Goal: Task Accomplishment & Management: Complete application form

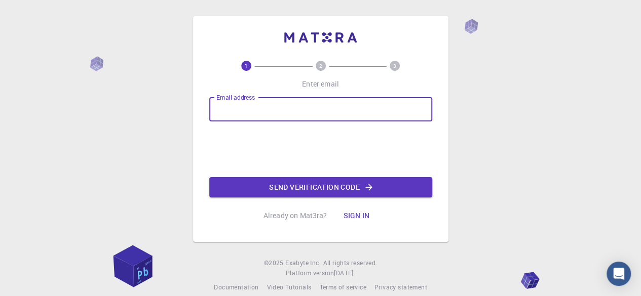
click at [352, 102] on input "Email address" at bounding box center [320, 109] width 223 height 24
type input "[EMAIL_ADDRESS][DOMAIN_NAME]"
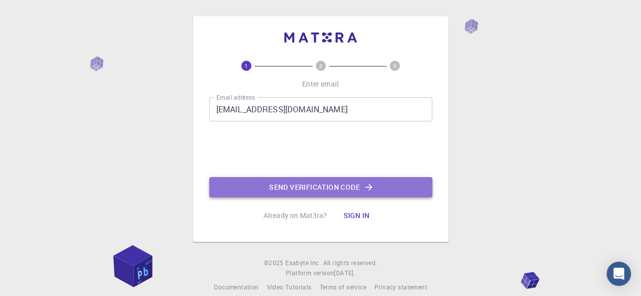
click at [282, 182] on button "Send verification code" at bounding box center [320, 187] width 223 height 20
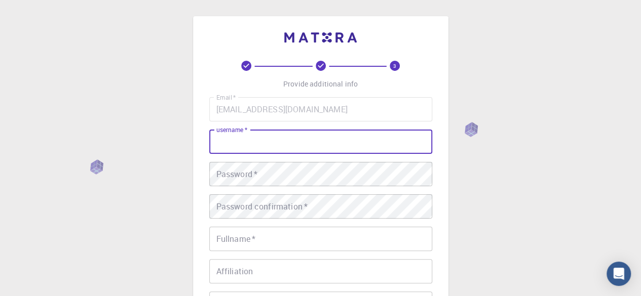
click at [310, 140] on input "username   *" at bounding box center [320, 142] width 223 height 24
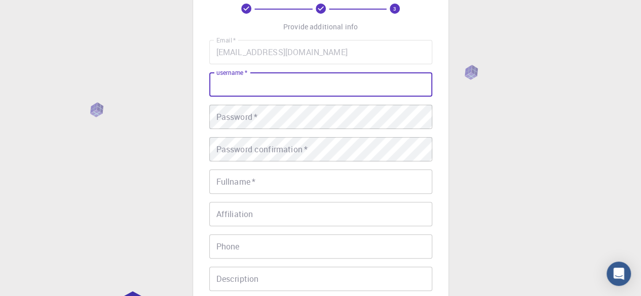
scroll to position [59, 0]
type input "[PERSON_NAME]"
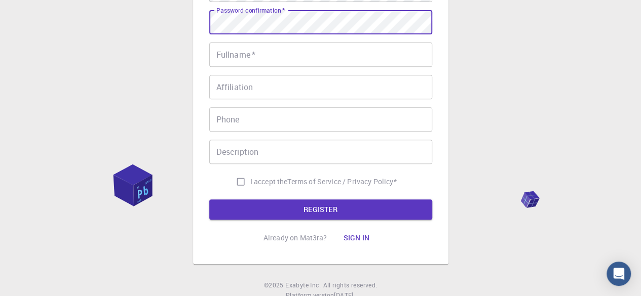
scroll to position [191, 0]
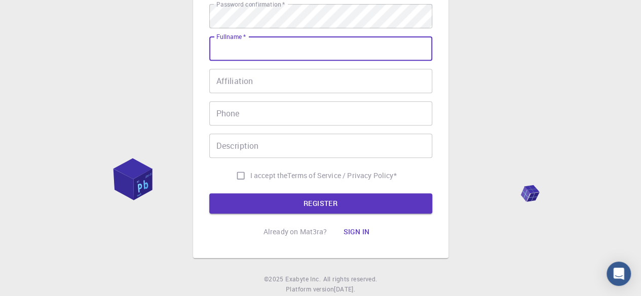
click at [258, 39] on input "Fullname   *" at bounding box center [320, 48] width 223 height 24
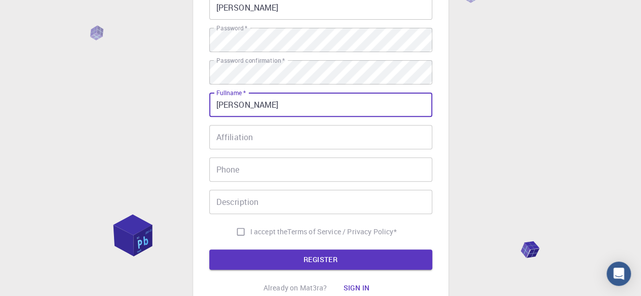
scroll to position [135, 0]
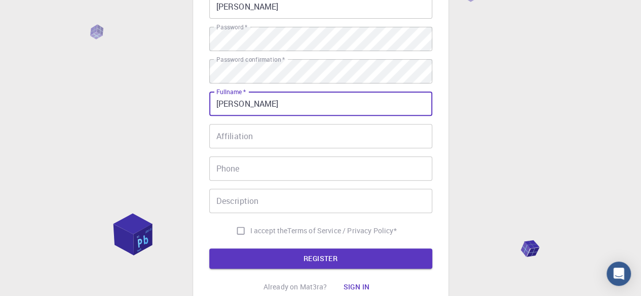
type input "[PERSON_NAME]"
click at [258, 127] on input "Affiliation" at bounding box center [320, 136] width 223 height 24
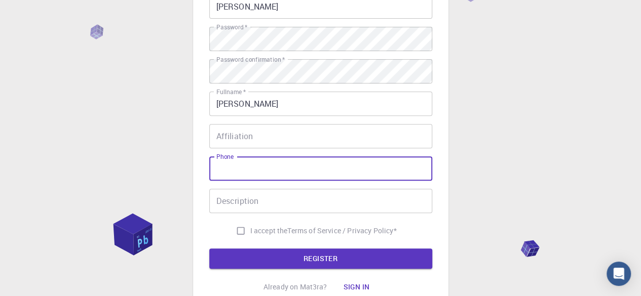
click at [261, 168] on input "Phone" at bounding box center [320, 169] width 223 height 24
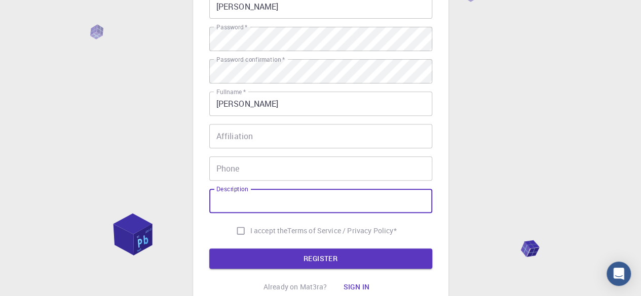
click at [226, 204] on input "Description" at bounding box center [320, 201] width 223 height 24
click at [279, 257] on button "REGISTER" at bounding box center [320, 259] width 223 height 20
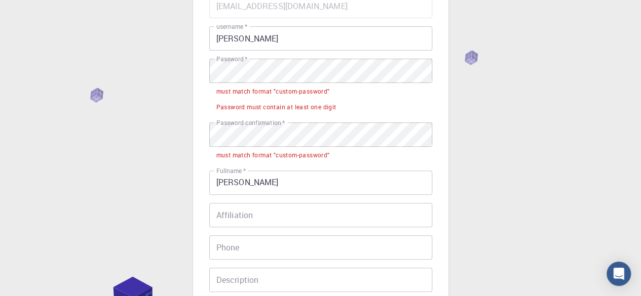
scroll to position [90, 0]
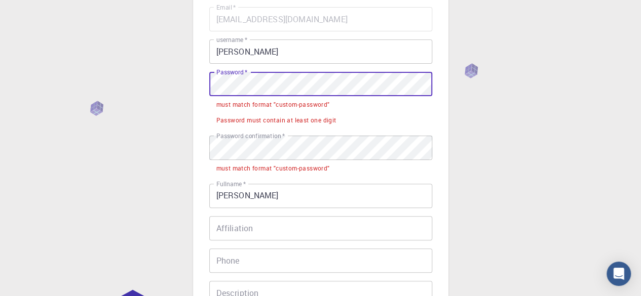
click at [147, 132] on div "3 Provide additional info Email   * [EMAIL_ADDRESS][DOMAIN_NAME] Email   * user…" at bounding box center [320, 199] width 641 height 578
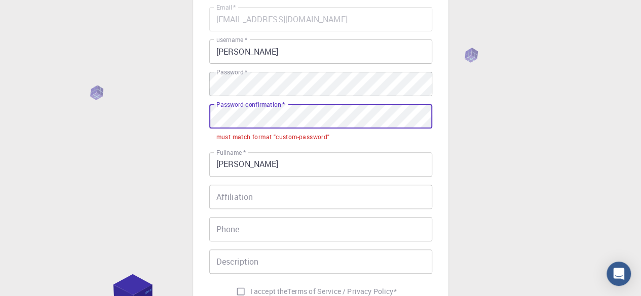
click at [4, 186] on div "3 Provide additional info Email   * [EMAIL_ADDRESS][DOMAIN_NAME] Email   * user…" at bounding box center [320, 183] width 641 height 547
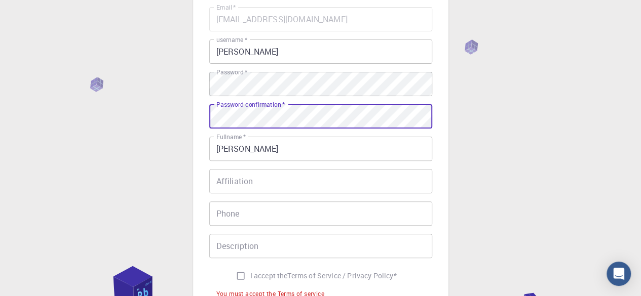
scroll to position [236, 0]
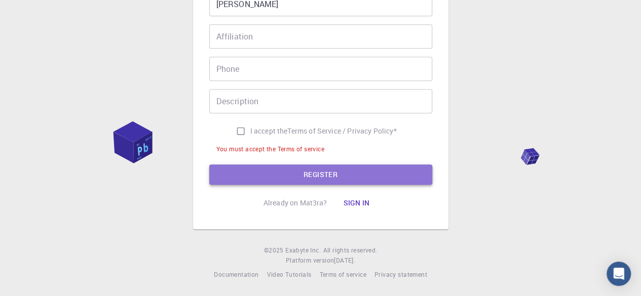
click at [255, 171] on button "REGISTER" at bounding box center [320, 175] width 223 height 20
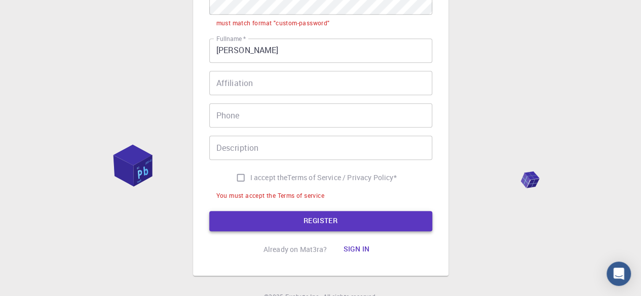
scroll to position [283, 0]
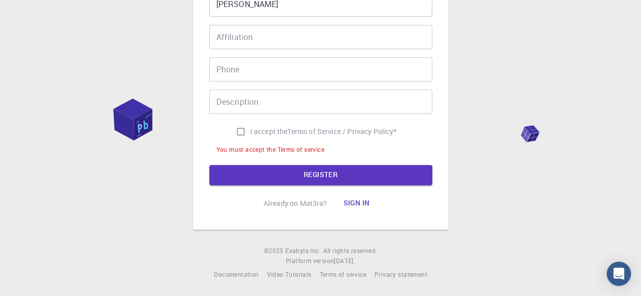
click at [240, 135] on input "I accept the Terms of Service / Privacy Policy *" at bounding box center [240, 131] width 19 height 19
checkbox input "true"
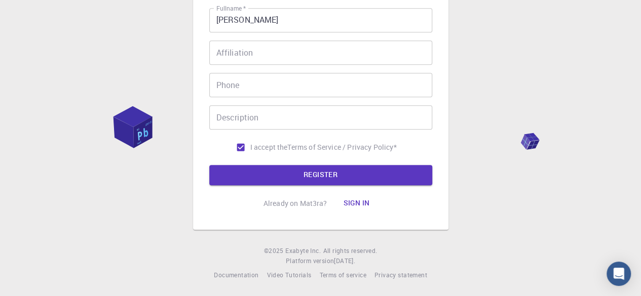
scroll to position [267, 0]
click at [258, 174] on button "REGISTER" at bounding box center [320, 175] width 223 height 20
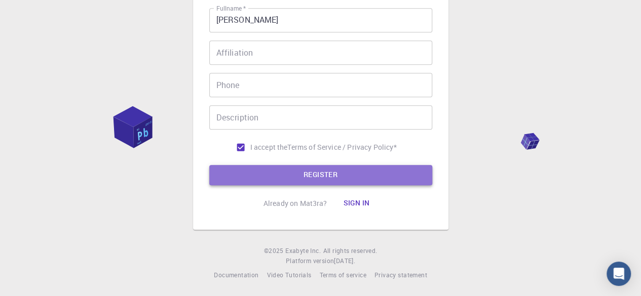
click at [258, 174] on button "REGISTER" at bounding box center [320, 175] width 223 height 20
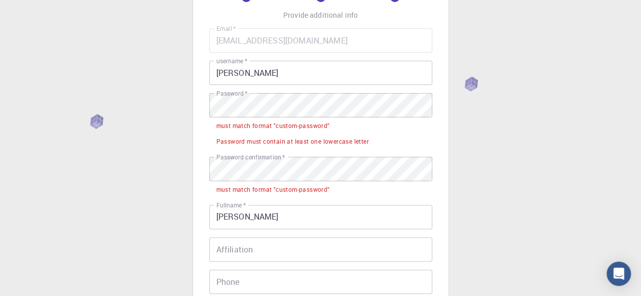
scroll to position [71, 0]
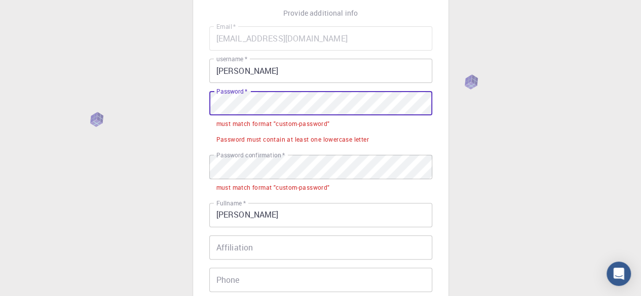
click at [145, 159] on div "3 Provide additional info Email   * [EMAIL_ADDRESS][DOMAIN_NAME] Email   * user…" at bounding box center [320, 210] width 641 height 563
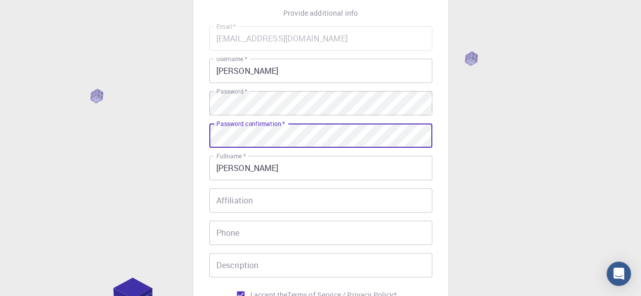
scroll to position [220, 0]
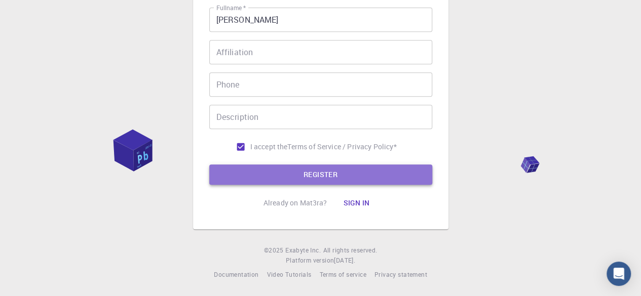
click at [266, 171] on button "REGISTER" at bounding box center [320, 175] width 223 height 20
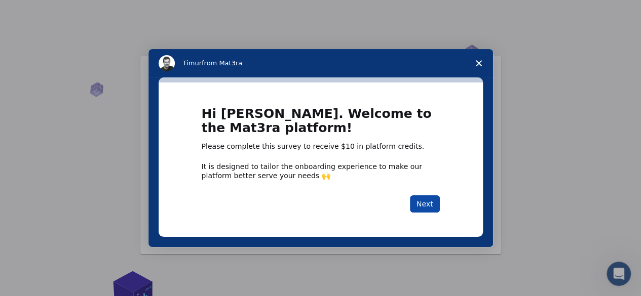
click at [423, 200] on button "Next" at bounding box center [425, 204] width 30 height 17
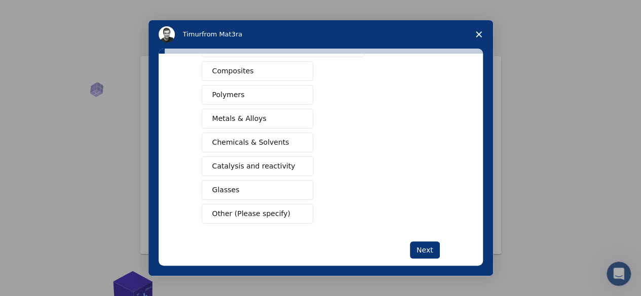
scroll to position [189, 0]
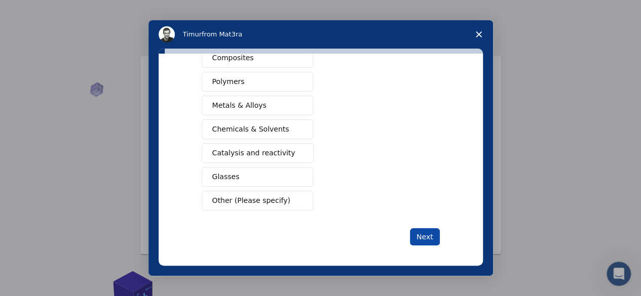
click at [424, 233] on button "Next" at bounding box center [425, 237] width 30 height 17
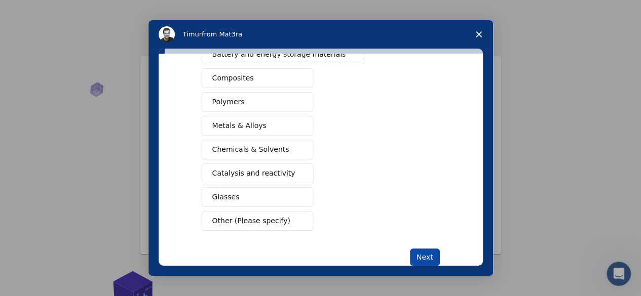
scroll to position [180, 0]
click at [478, 36] on icon "Close survey" at bounding box center [479, 34] width 6 height 6
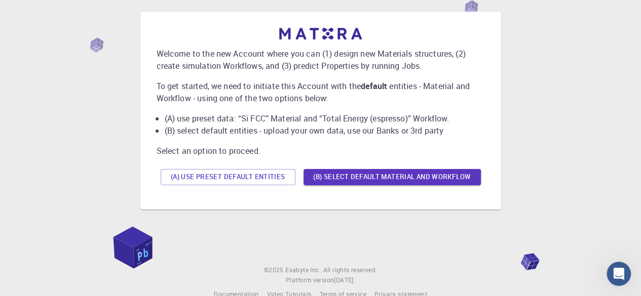
scroll to position [0, 0]
